Goal: Check status: Check status

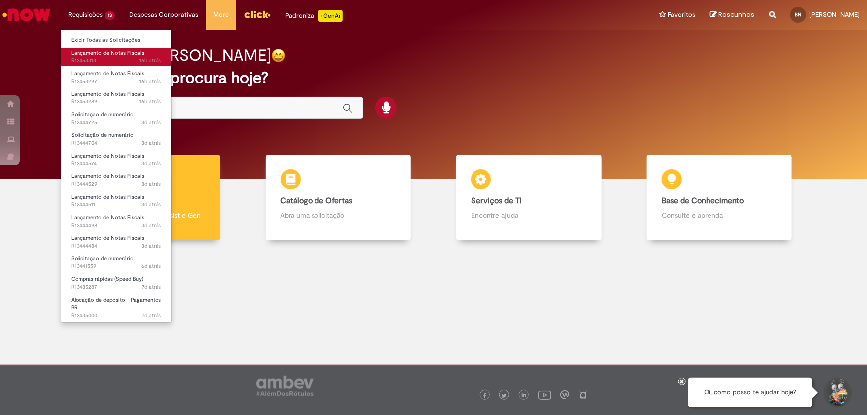
click at [94, 61] on span "16h atrás 16 horas atrás R13453313" at bounding box center [116, 61] width 90 height 8
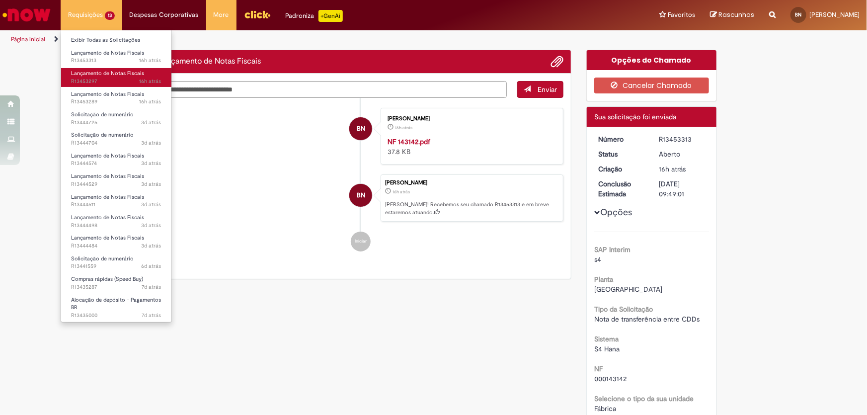
click at [101, 80] on span "16h atrás 16 horas atrás R13453297" at bounding box center [116, 82] width 90 height 8
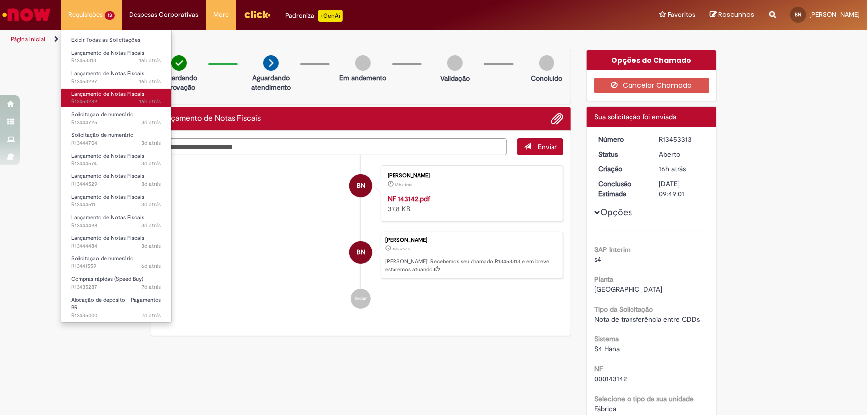
click at [96, 100] on span "16h atrás 16 horas atrás R13453289" at bounding box center [116, 102] width 90 height 8
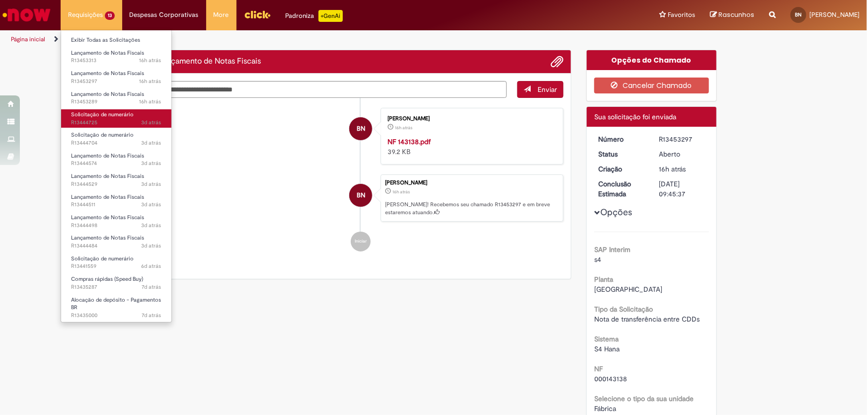
click at [90, 114] on span "Solicitação de numerário" at bounding box center [102, 114] width 63 height 7
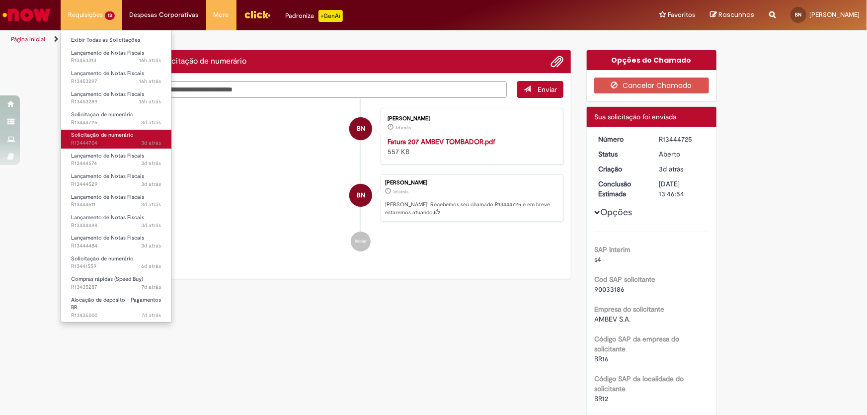
click at [94, 138] on span "Solicitação de numerário" at bounding box center [102, 134] width 63 height 7
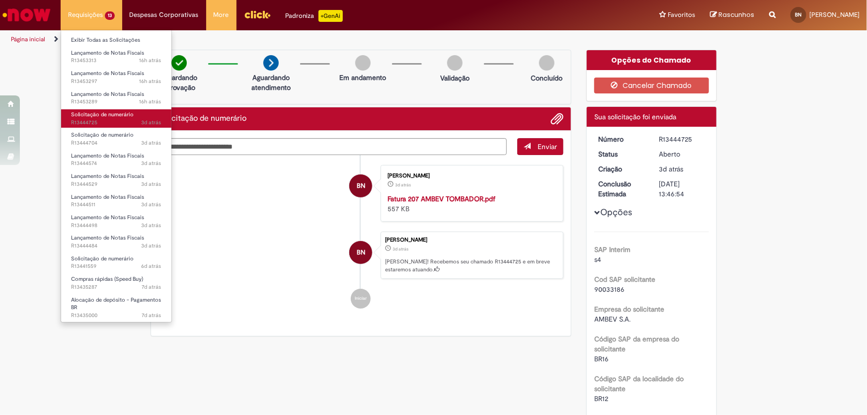
click at [93, 117] on span "Solicitação de numerário" at bounding box center [102, 114] width 63 height 7
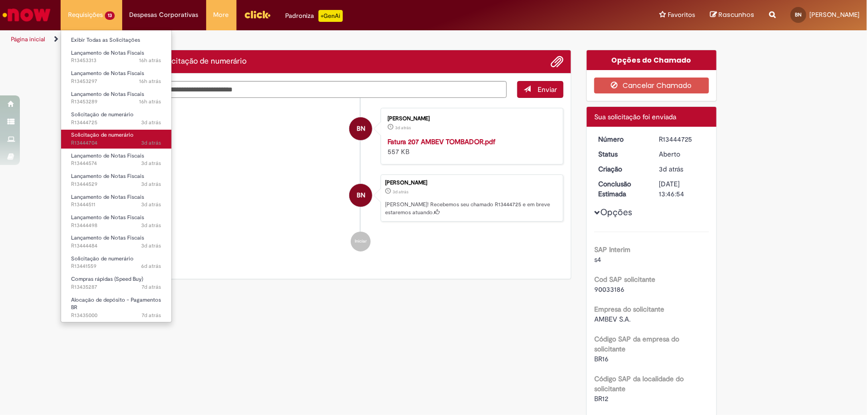
click at [86, 138] on span "Solicitação de numerário" at bounding box center [102, 134] width 63 height 7
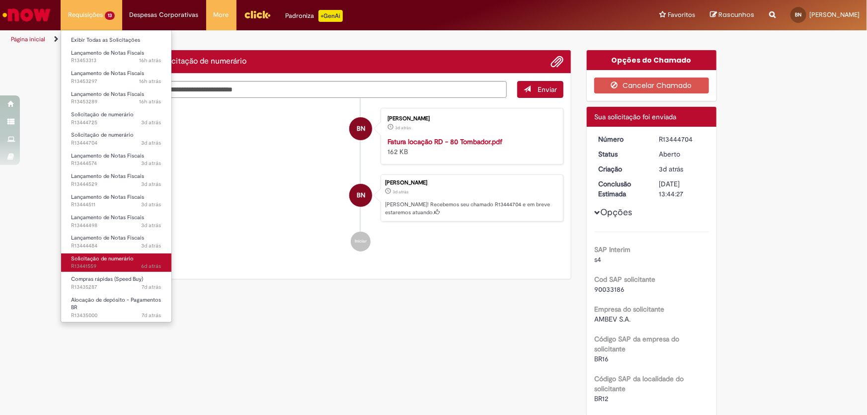
click at [92, 260] on span "Solicitação de numerário" at bounding box center [102, 258] width 63 height 7
